Goal: Register for event/course

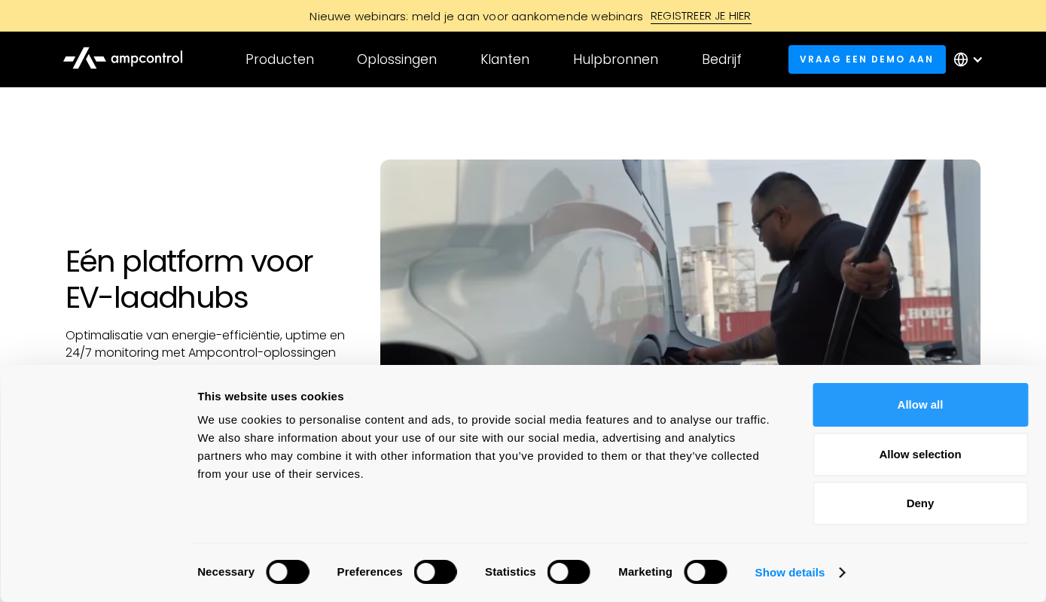
click at [931, 416] on button "Allow all" at bounding box center [919, 405] width 215 height 44
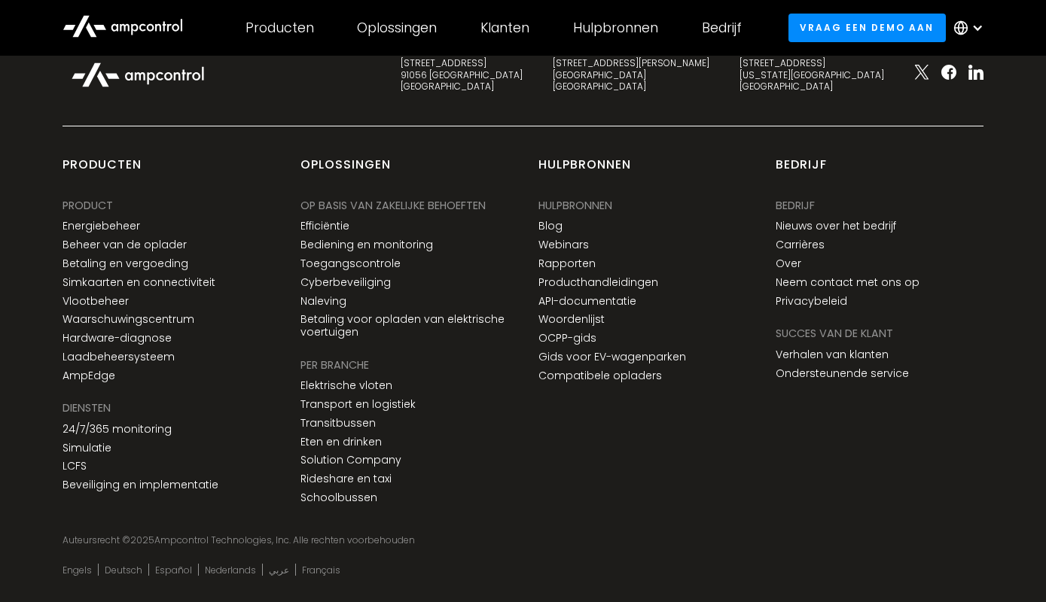
scroll to position [5565, 0]
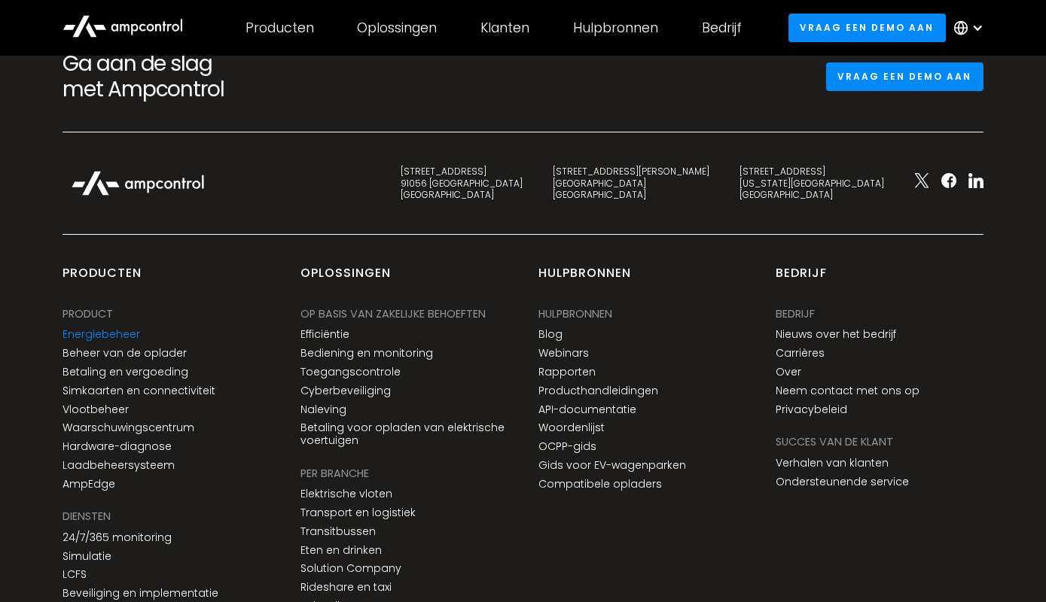
click at [95, 340] on link "Energiebeheer" at bounding box center [101, 334] width 78 height 13
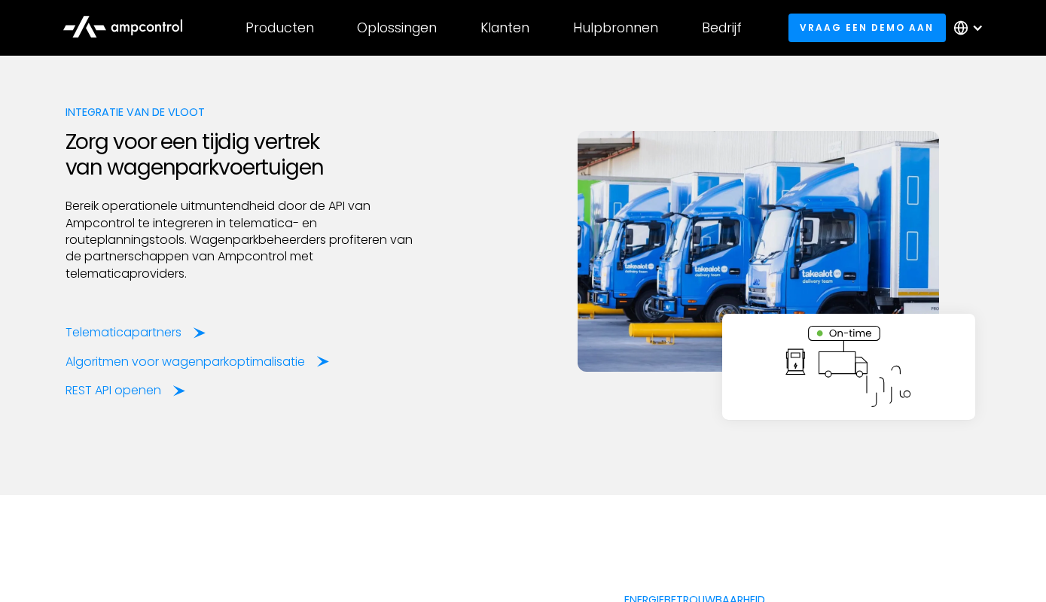
scroll to position [2983, 0]
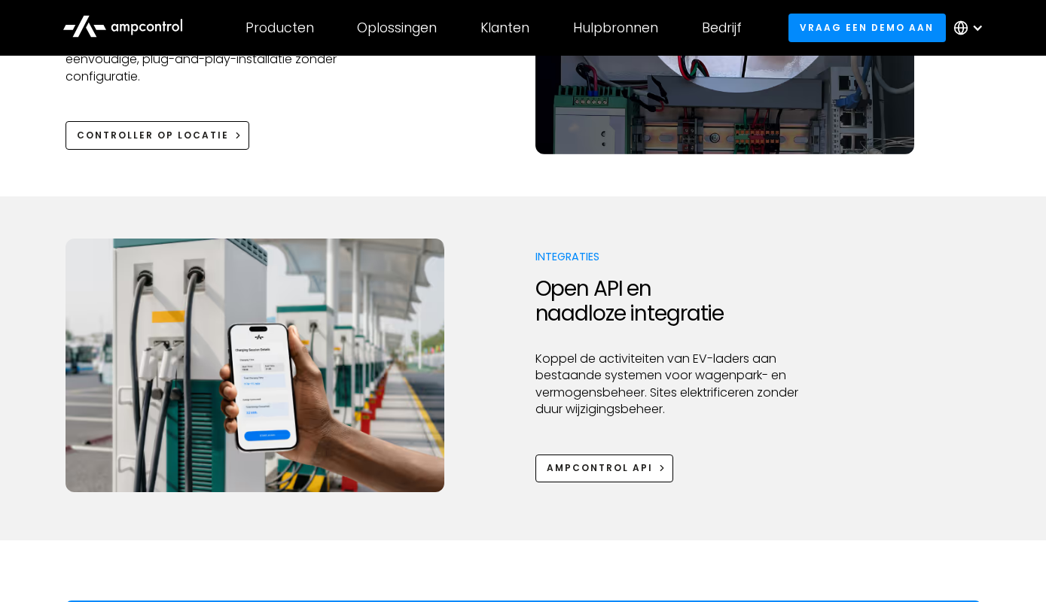
scroll to position [1940, 0]
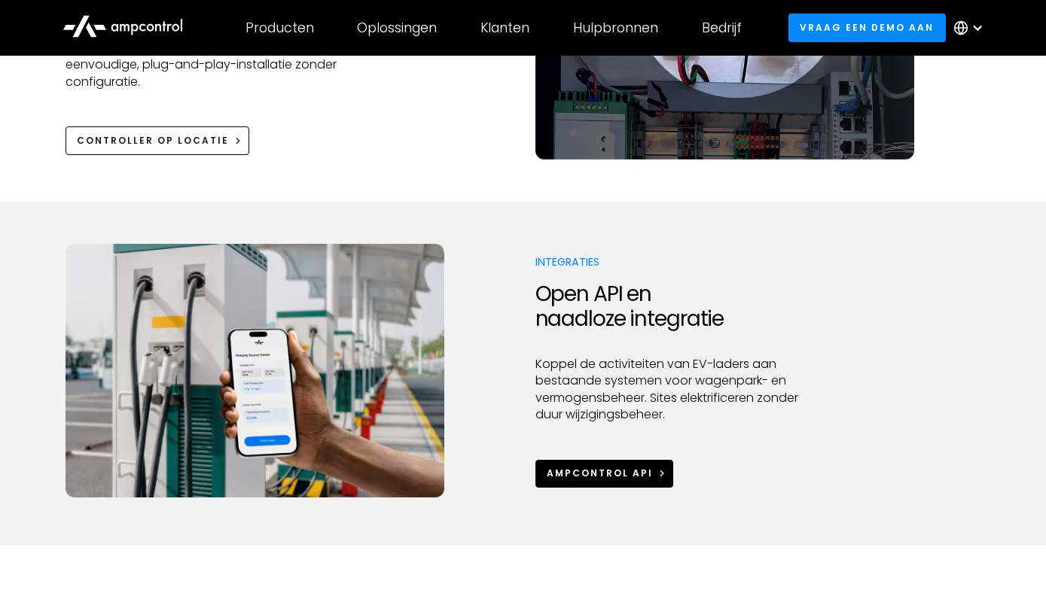
click at [587, 467] on div "Ampcontrol API" at bounding box center [600, 474] width 106 height 14
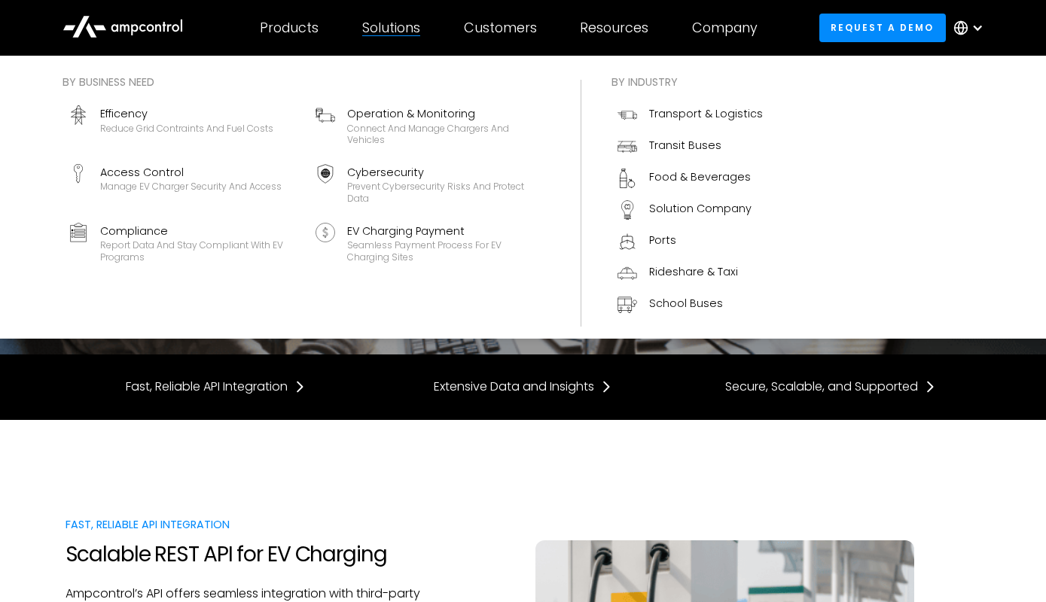
scroll to position [2, 0]
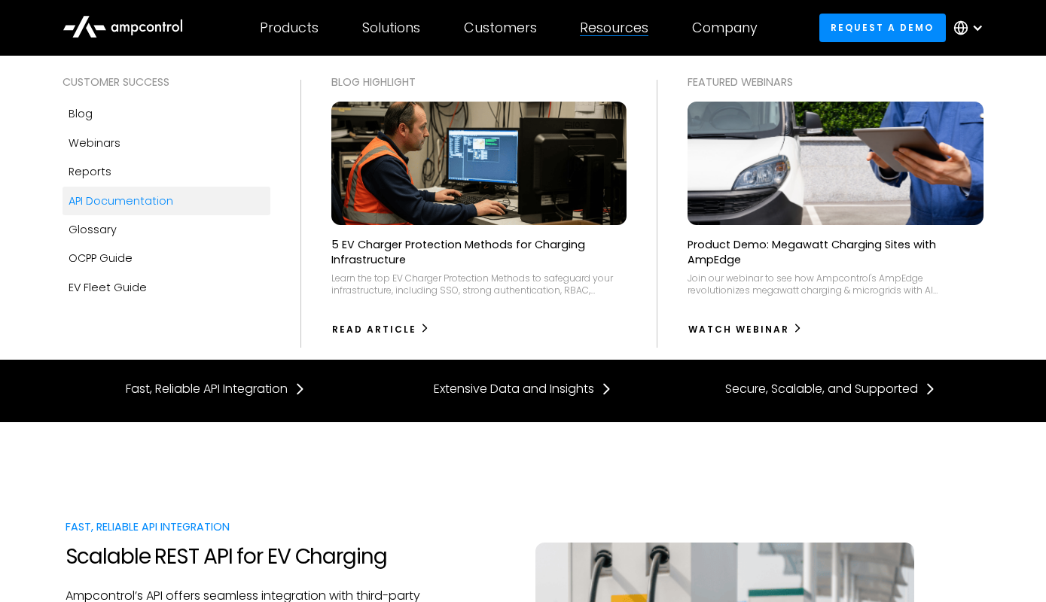
click at [807, 162] on img at bounding box center [835, 164] width 325 height 136
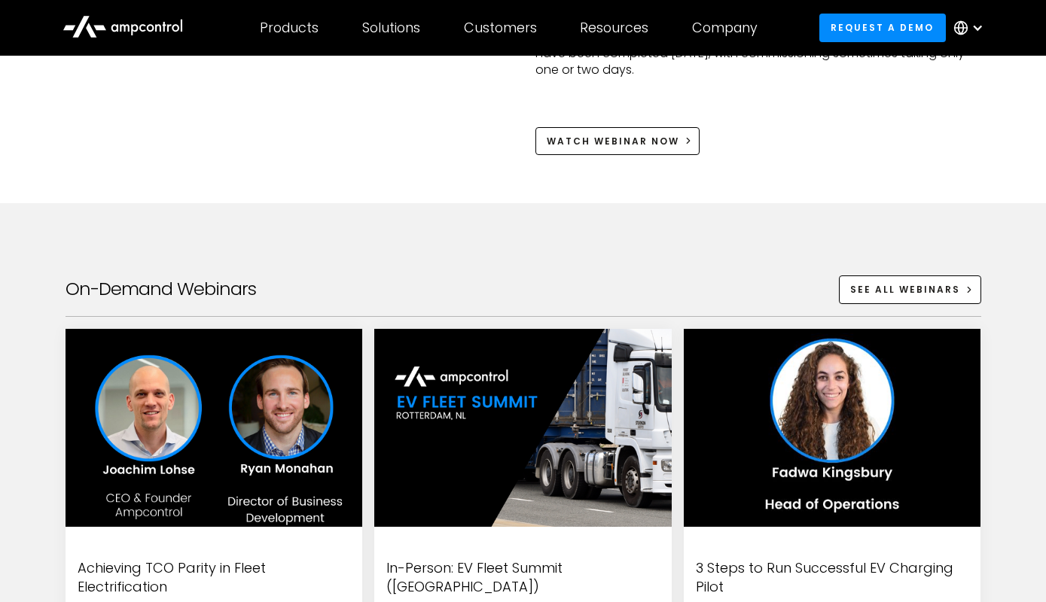
scroll to position [2068, 0]
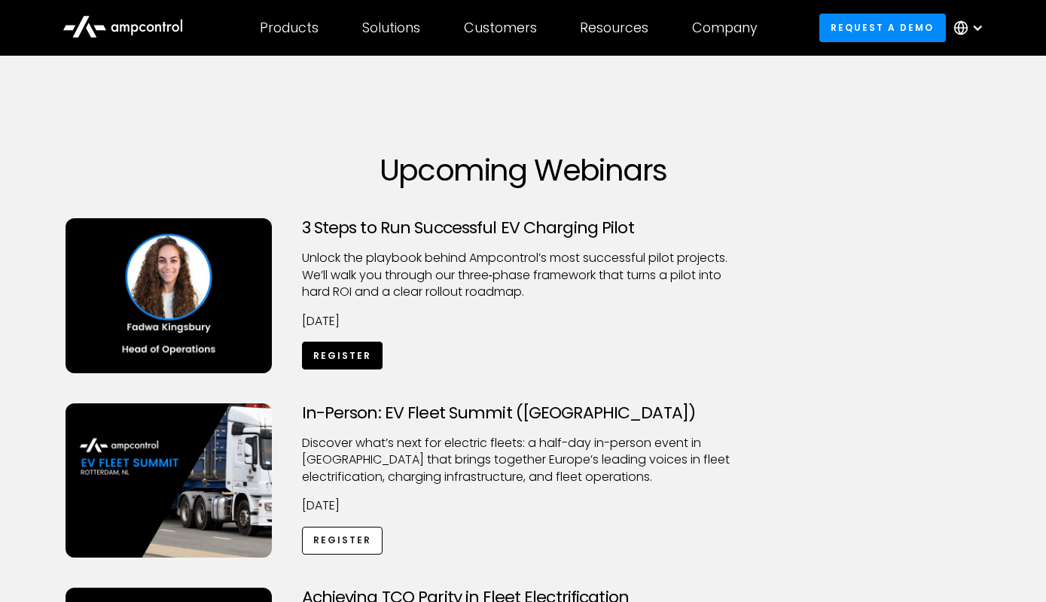
click at [349, 352] on link "Register" at bounding box center [342, 356] width 81 height 28
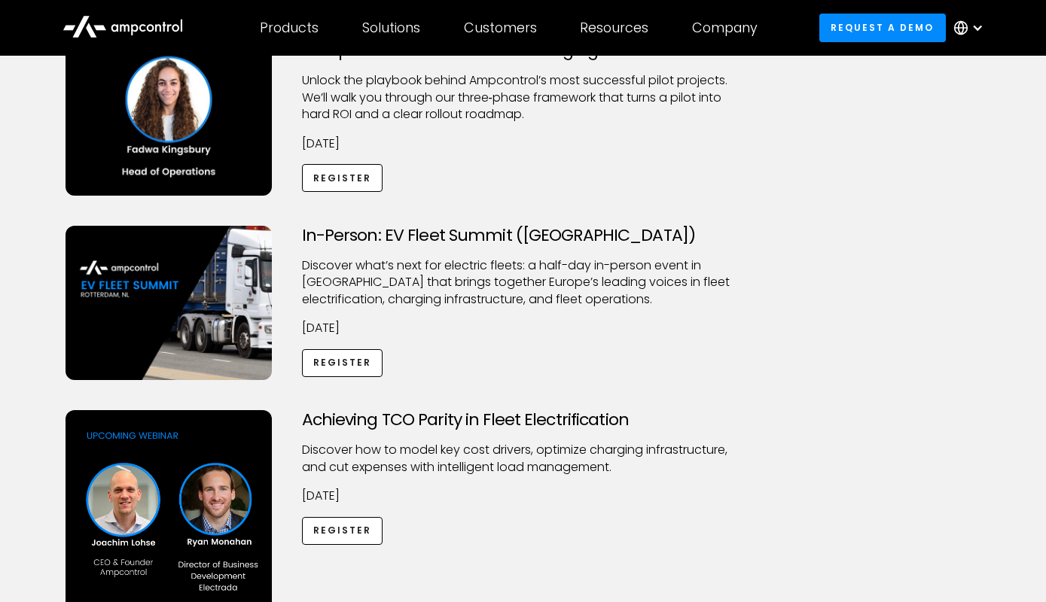
scroll to position [201, 0]
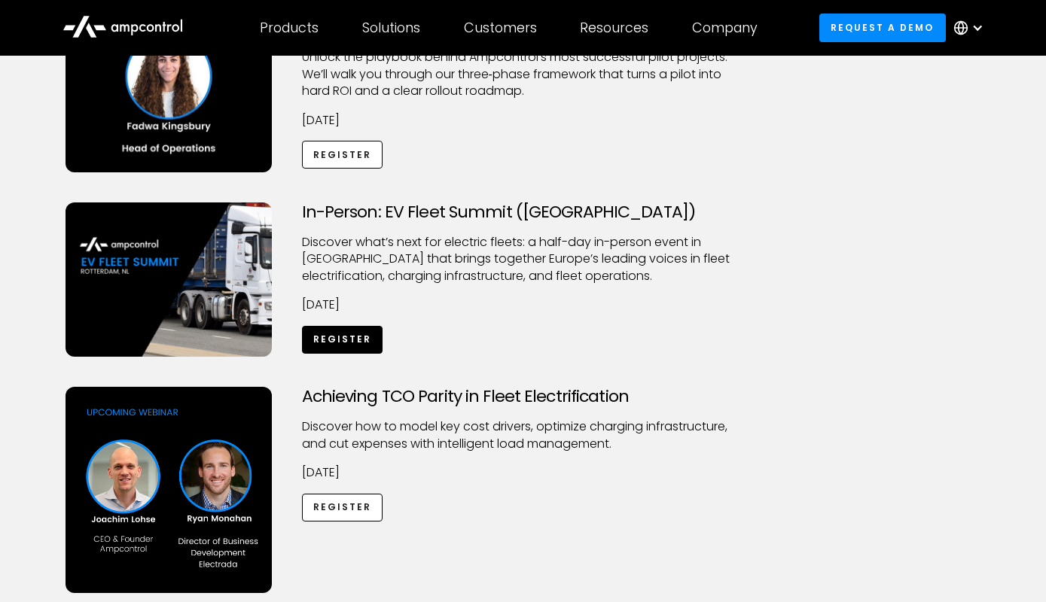
click at [361, 344] on link "Register" at bounding box center [342, 340] width 81 height 28
click at [107, 18] on icon at bounding box center [122, 26] width 120 height 36
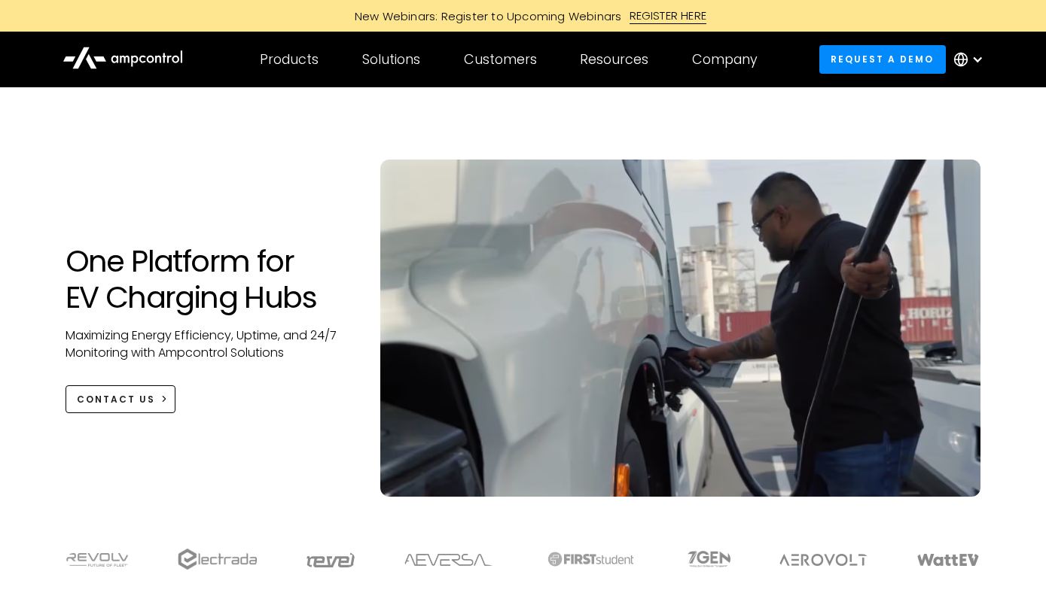
click at [980, 61] on div at bounding box center [977, 59] width 12 height 12
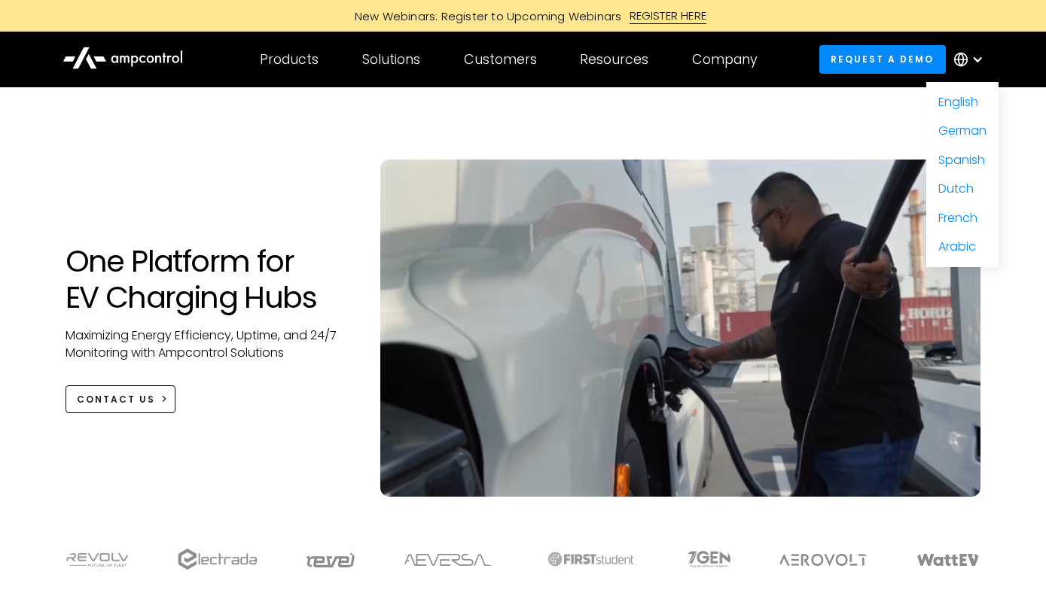
click at [1025, 242] on div "One Platform for EV Charging Hubs Maximizing Energy Efficiency, Uptime, and 24/…" at bounding box center [523, 307] width 1046 height 440
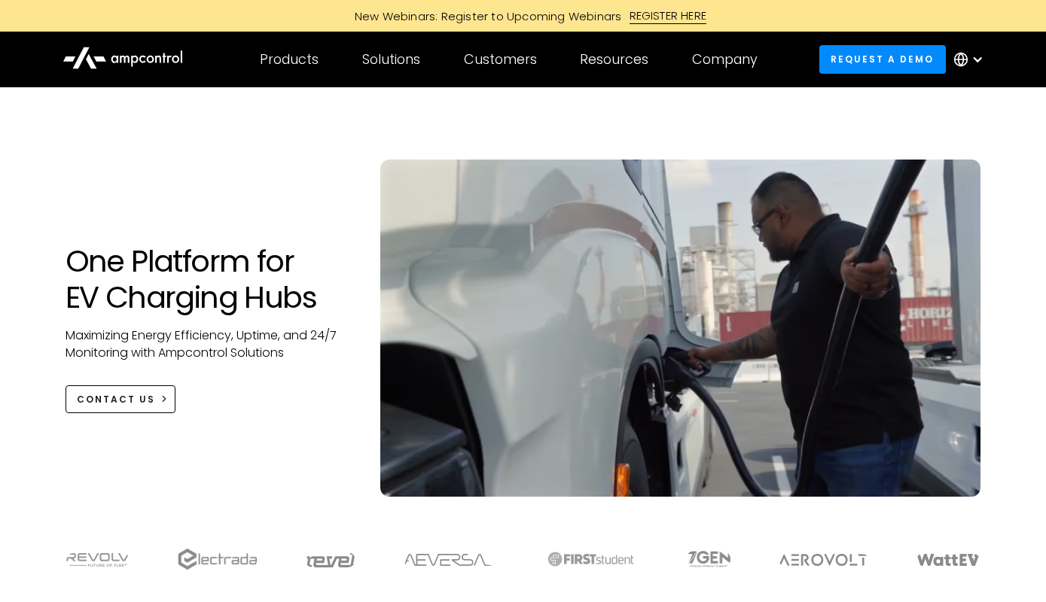
click at [977, 62] on div at bounding box center [977, 59] width 12 height 12
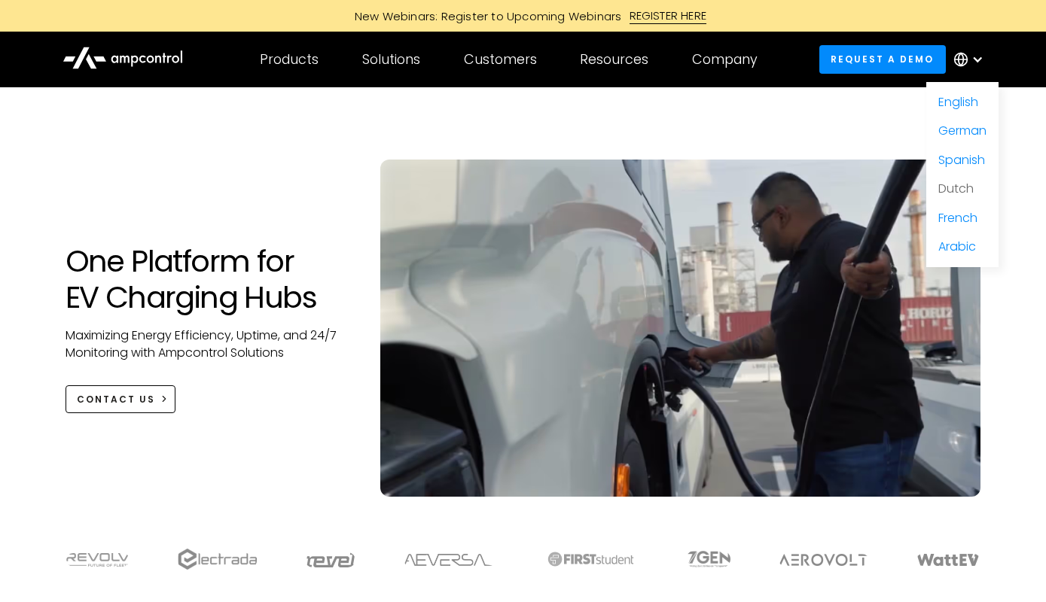
click at [969, 194] on link "Dutch" at bounding box center [955, 188] width 35 height 17
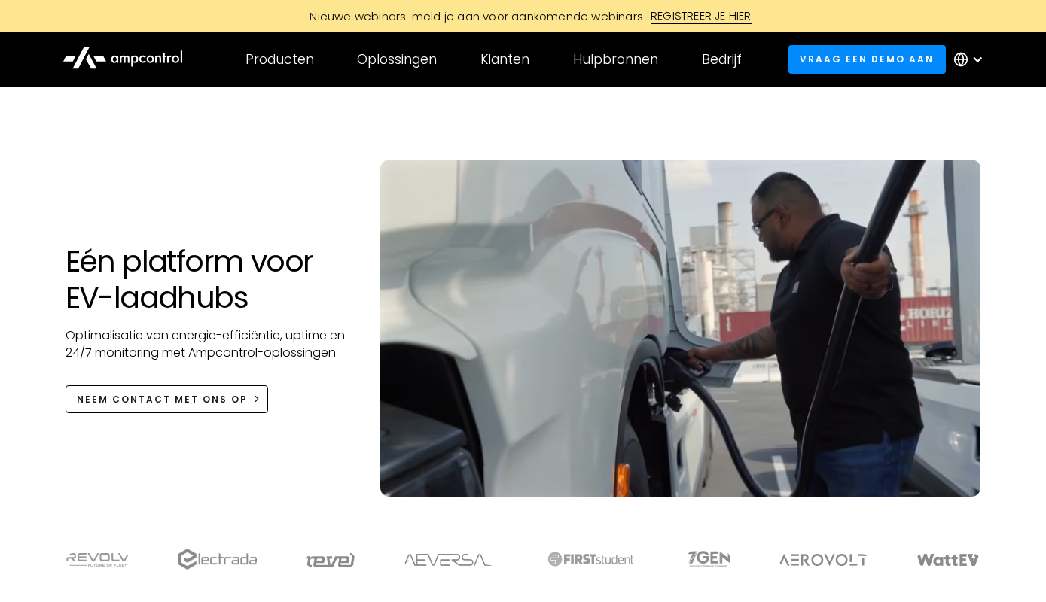
click at [705, 19] on div "REGISTREER JE HIER" at bounding box center [701, 16] width 101 height 17
